Goal: Find specific page/section

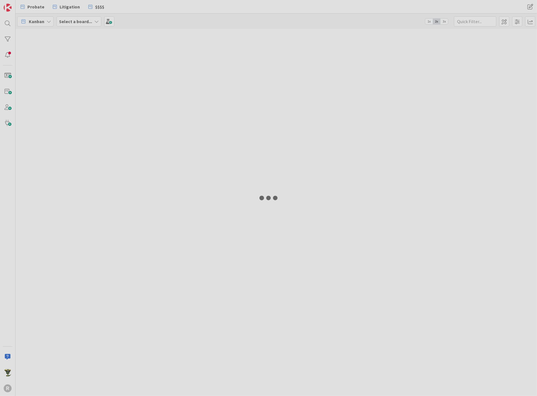
type input "tis"
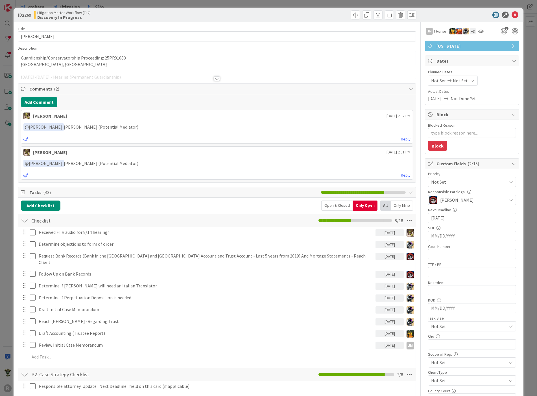
type textarea "x"
click at [511, 14] on icon at bounding box center [514, 15] width 7 height 7
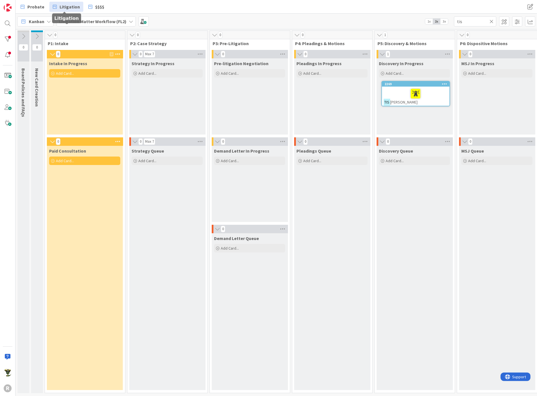
click at [77, 6] on span "Litigation" at bounding box center [70, 6] width 20 height 7
click at [53, 8] on icon at bounding box center [55, 6] width 4 height 7
click at [32, 5] on span "Probate" at bounding box center [35, 6] width 17 height 7
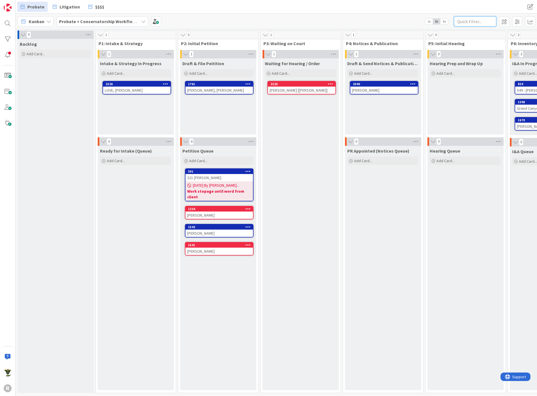
click at [465, 22] on input "text" at bounding box center [475, 21] width 42 height 10
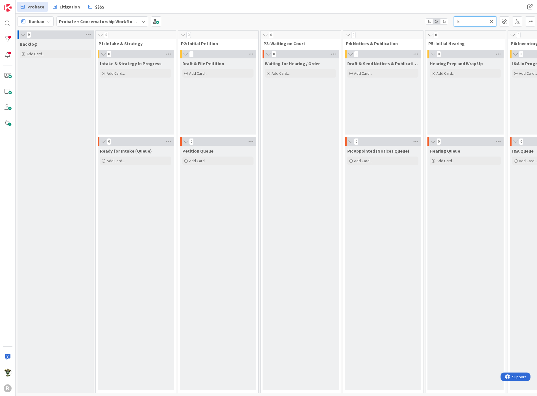
type input "k"
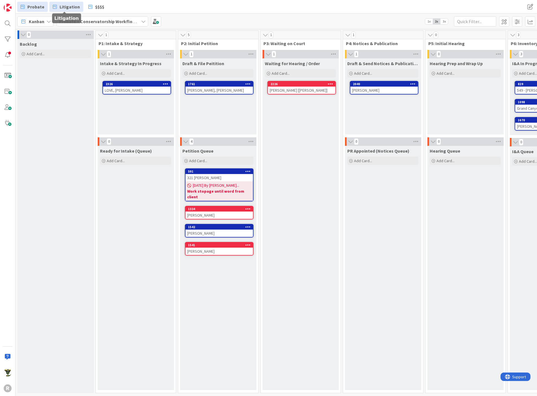
click at [65, 5] on span "Litigation" at bounding box center [70, 6] width 20 height 7
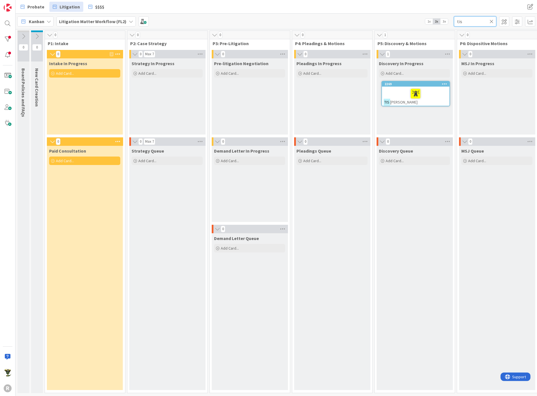
click at [469, 25] on input "tis" at bounding box center [475, 21] width 42 height 10
click at [469, 24] on input "tis" at bounding box center [475, 21] width 42 height 10
type input "[PERSON_NAME]"
click at [493, 21] on icon at bounding box center [491, 21] width 4 height 5
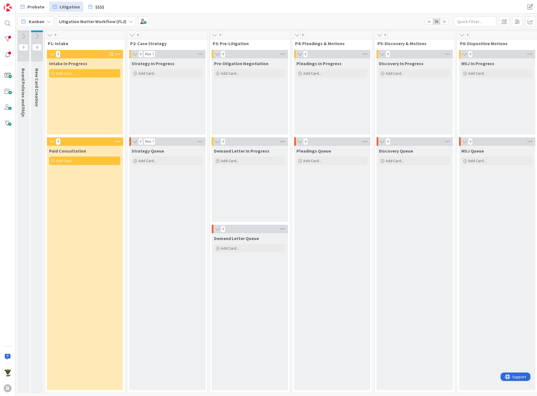
click at [345, 15] on div "Kanban Litigation Matter Workflow (FL2) 1x 2x 3x" at bounding box center [276, 22] width 521 height 16
